Goal: Navigation & Orientation: Find specific page/section

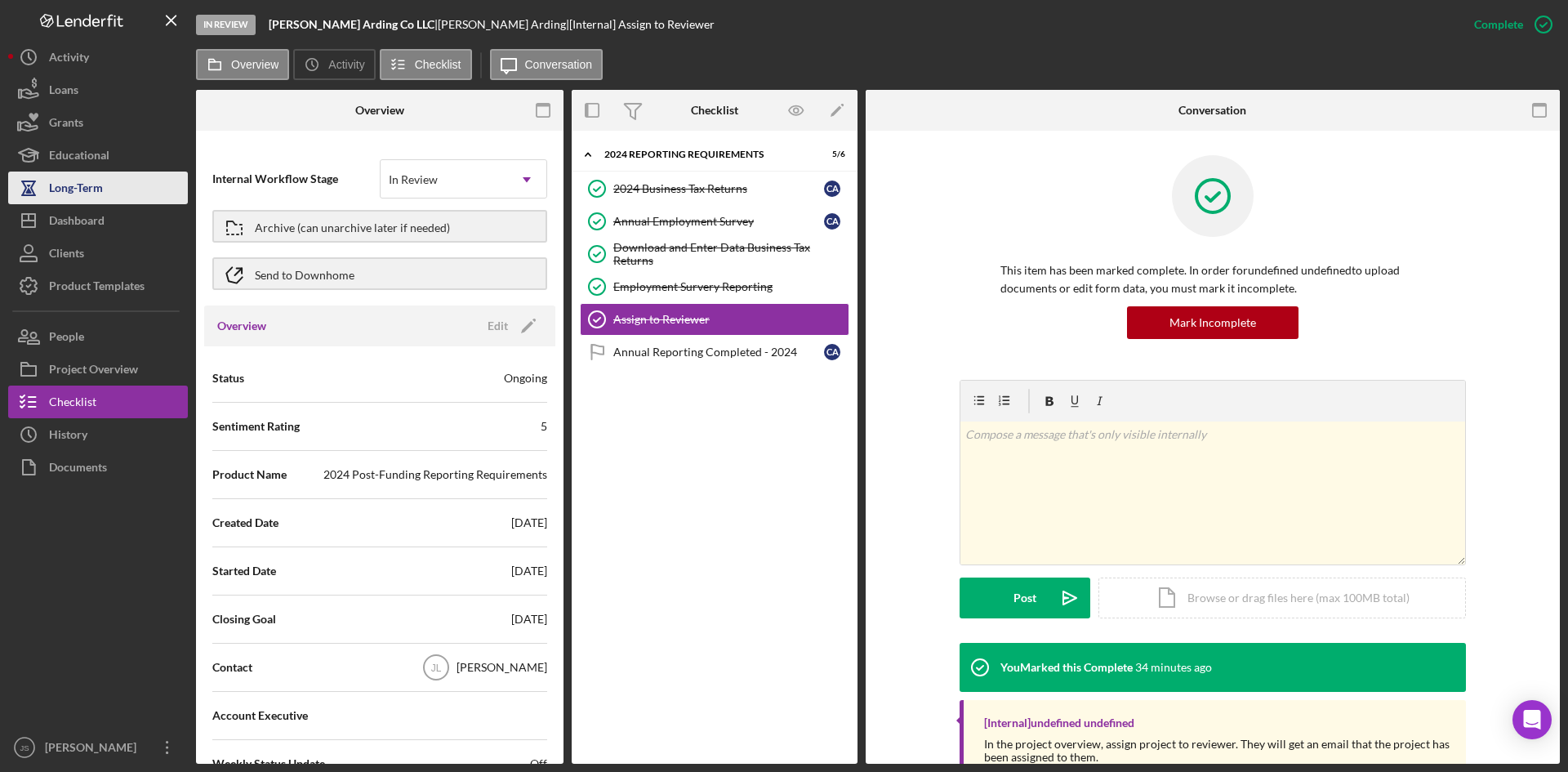
click at [93, 186] on div "Long-Term" at bounding box center [76, 190] width 54 height 37
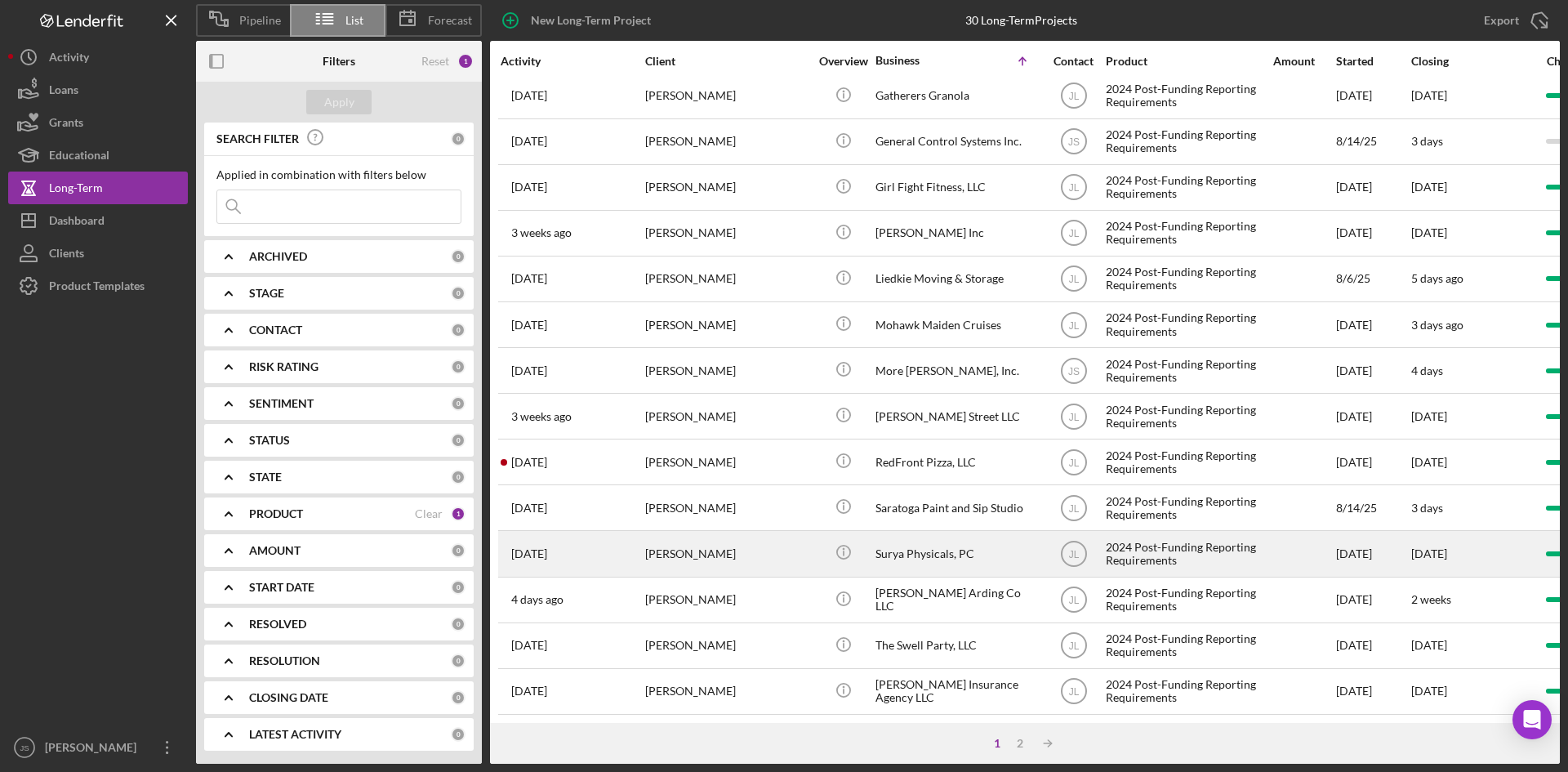
scroll to position [525, 0]
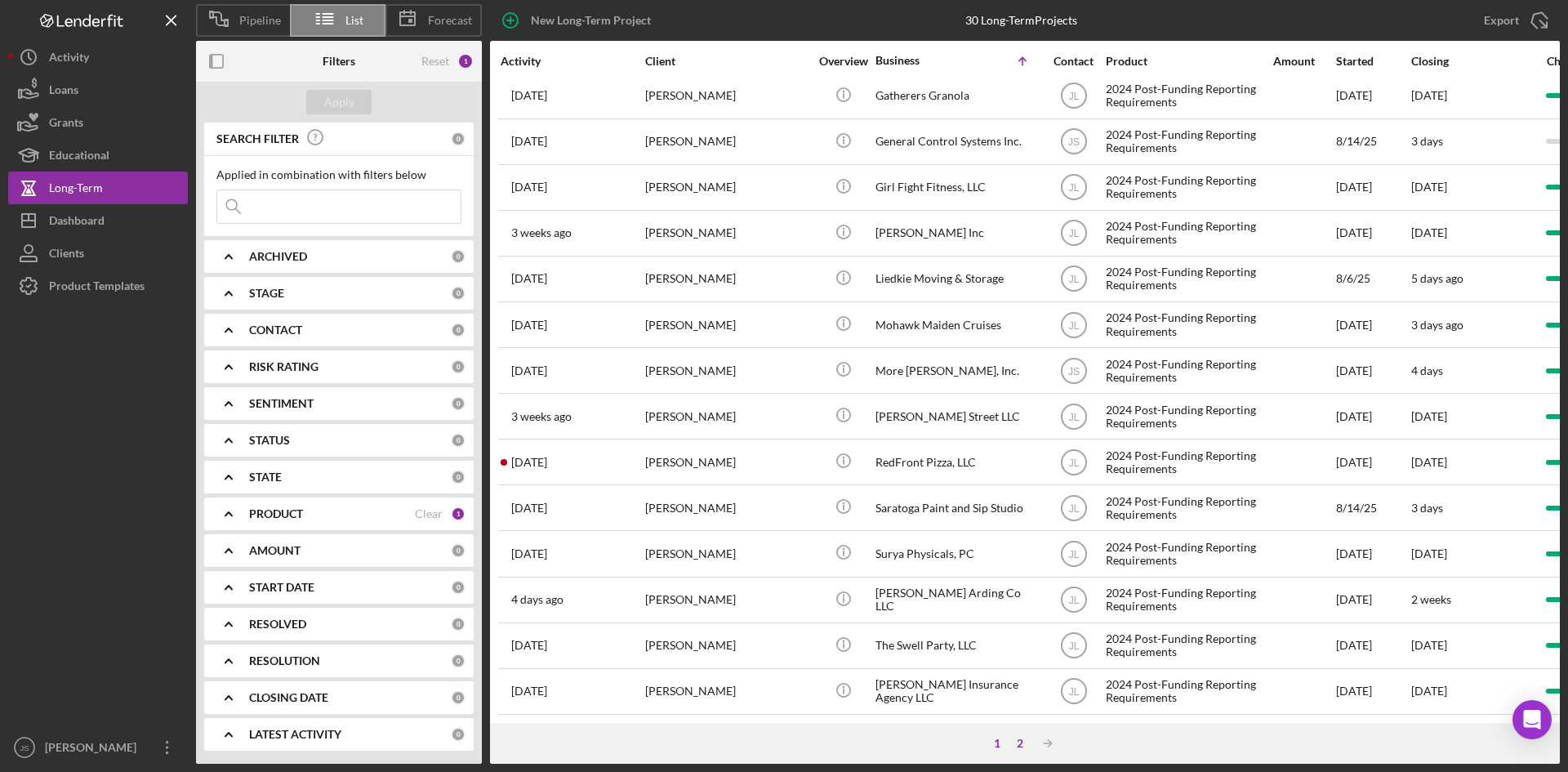
click at [1018, 741] on div "2" at bounding box center [1020, 743] width 23 height 13
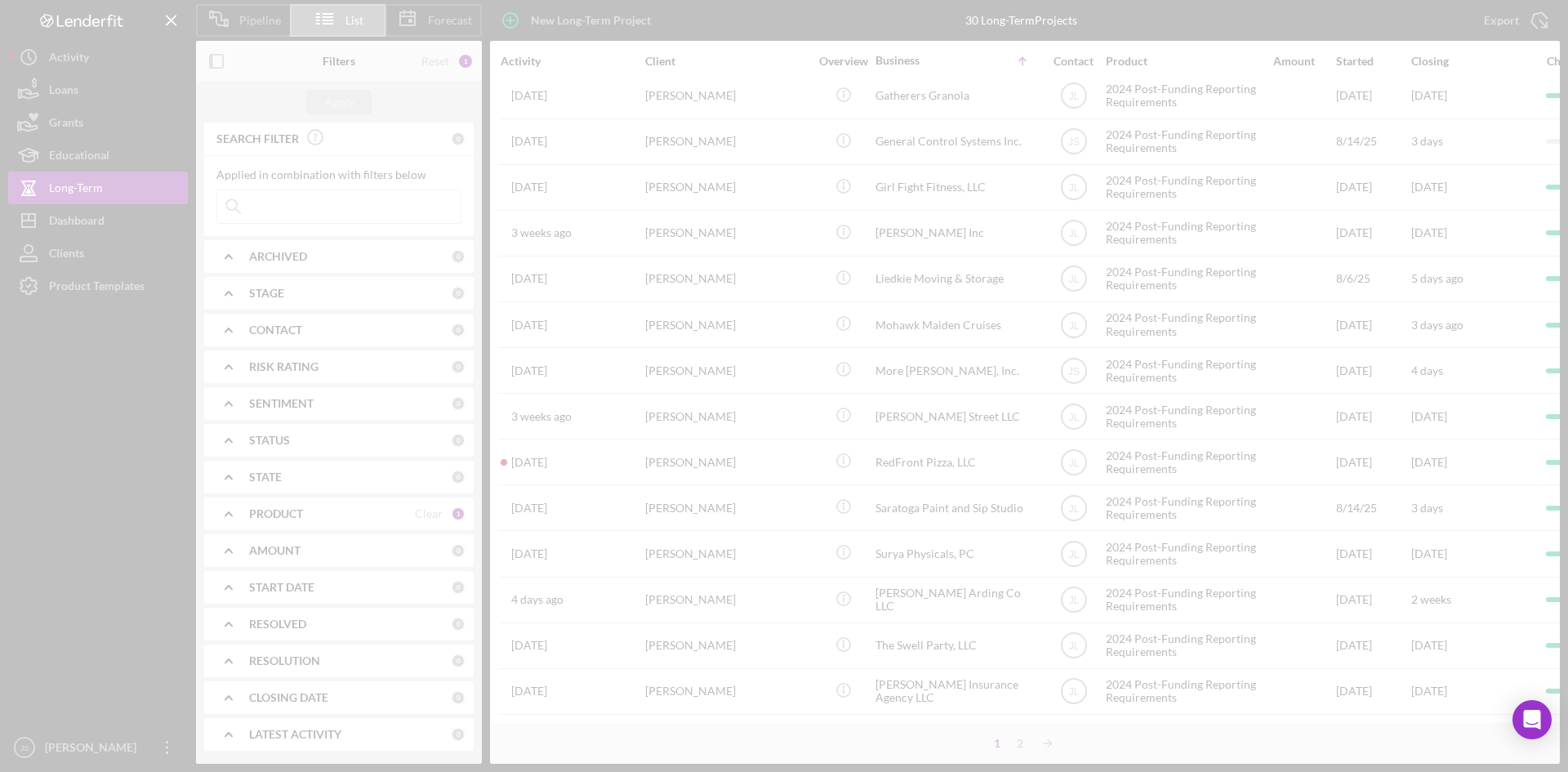
scroll to position [0, 0]
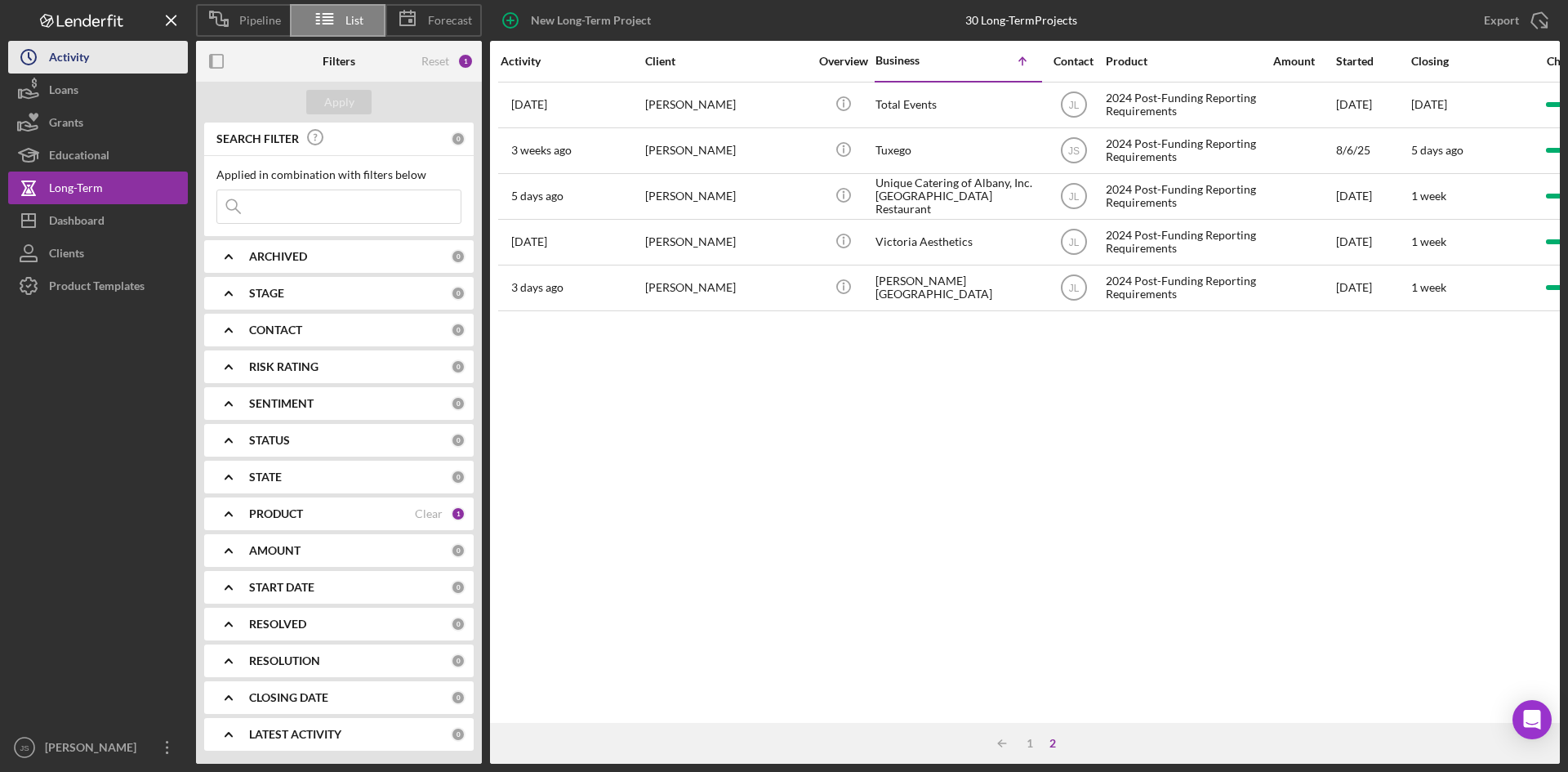
click at [54, 52] on div "Activity" at bounding box center [69, 59] width 40 height 37
